Goal: Find specific page/section: Find specific page/section

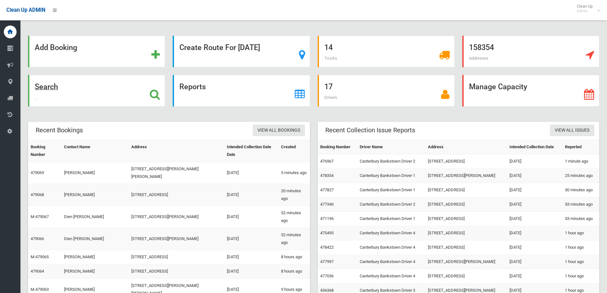
click at [152, 94] on icon at bounding box center [155, 94] width 10 height 11
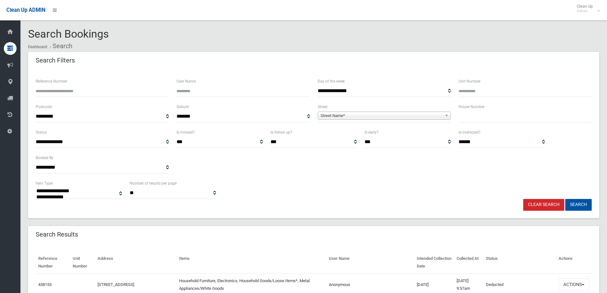
select select
click at [336, 114] on span "Street Name*" at bounding box center [381, 116] width 122 height 8
type input "********"
click at [341, 133] on li "[GEOGRAPHIC_DATA] (GREENACRE 2190)" at bounding box center [384, 133] width 130 height 8
click at [580, 207] on button "Search" at bounding box center [578, 205] width 26 height 12
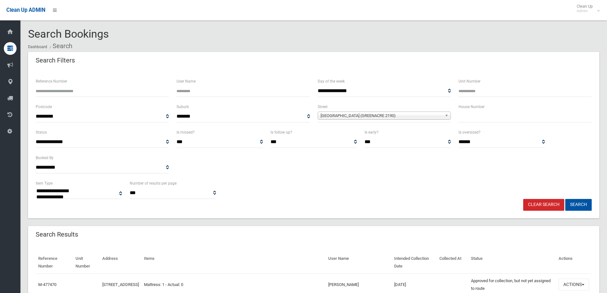
select select
click at [266, 38] on div "Search Bookings Dashboard Search" at bounding box center [313, 40] width 571 height 24
